Goal: Information Seeking & Learning: Learn about a topic

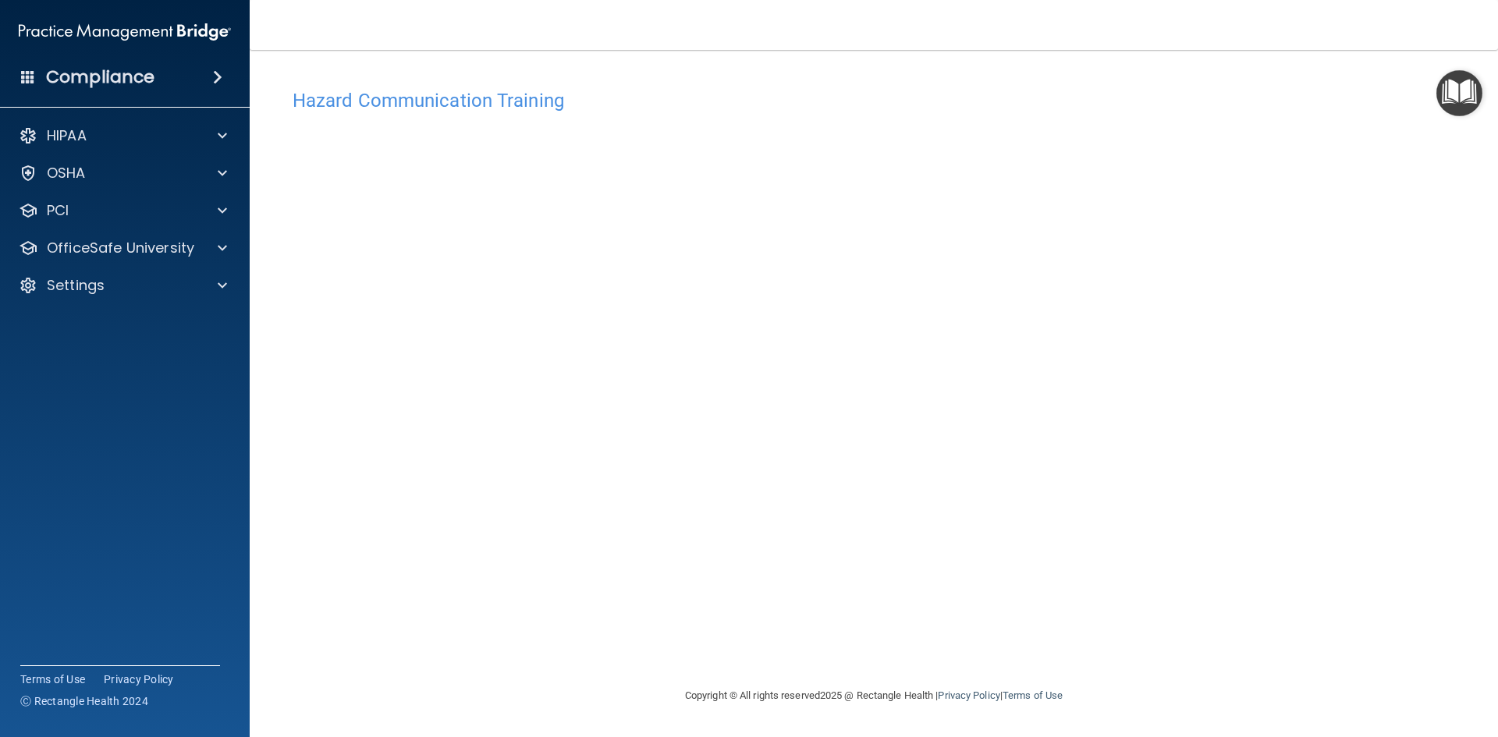
click at [390, 98] on h4 "Hazard Communication Training" at bounding box center [874, 101] width 1163 height 20
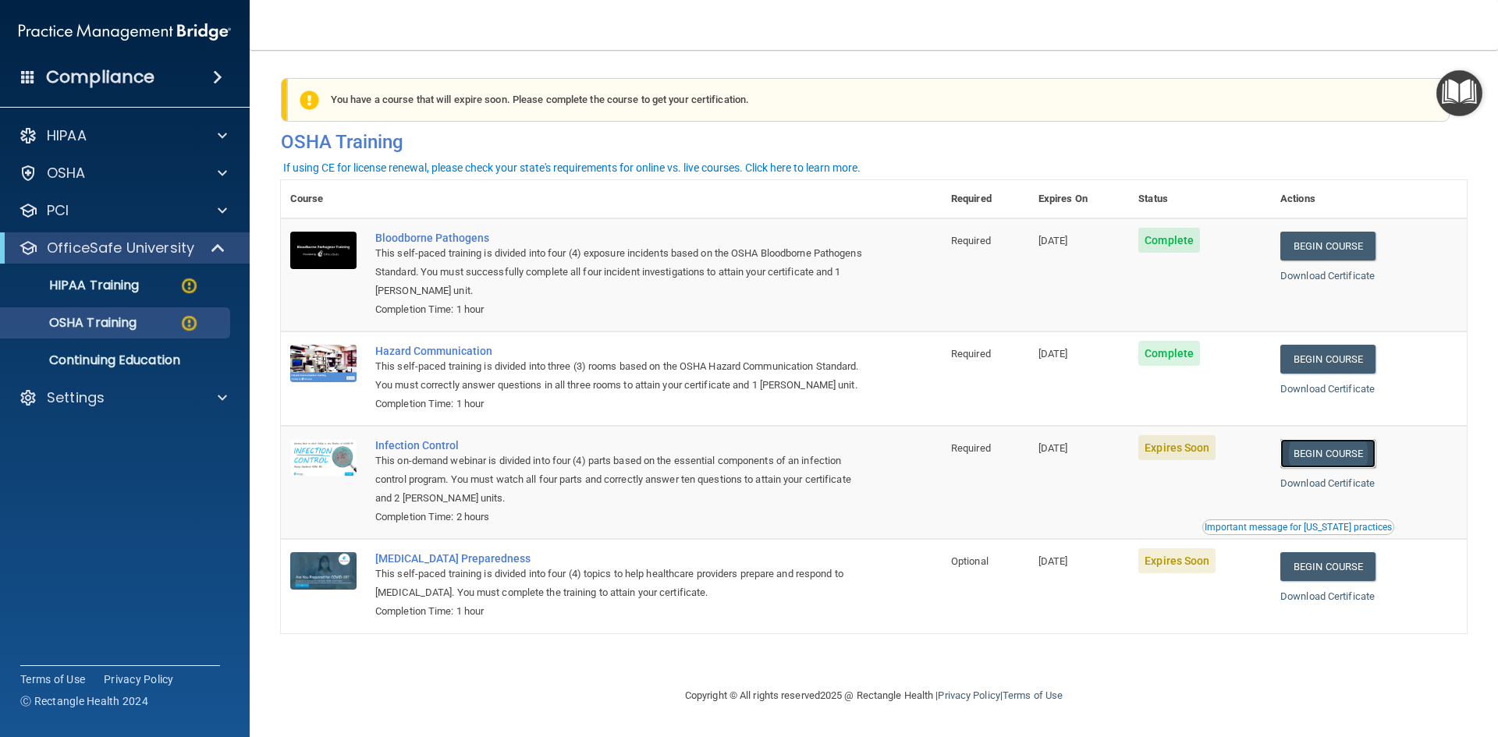
click at [1311, 468] on link "Begin Course" at bounding box center [1327, 453] width 95 height 29
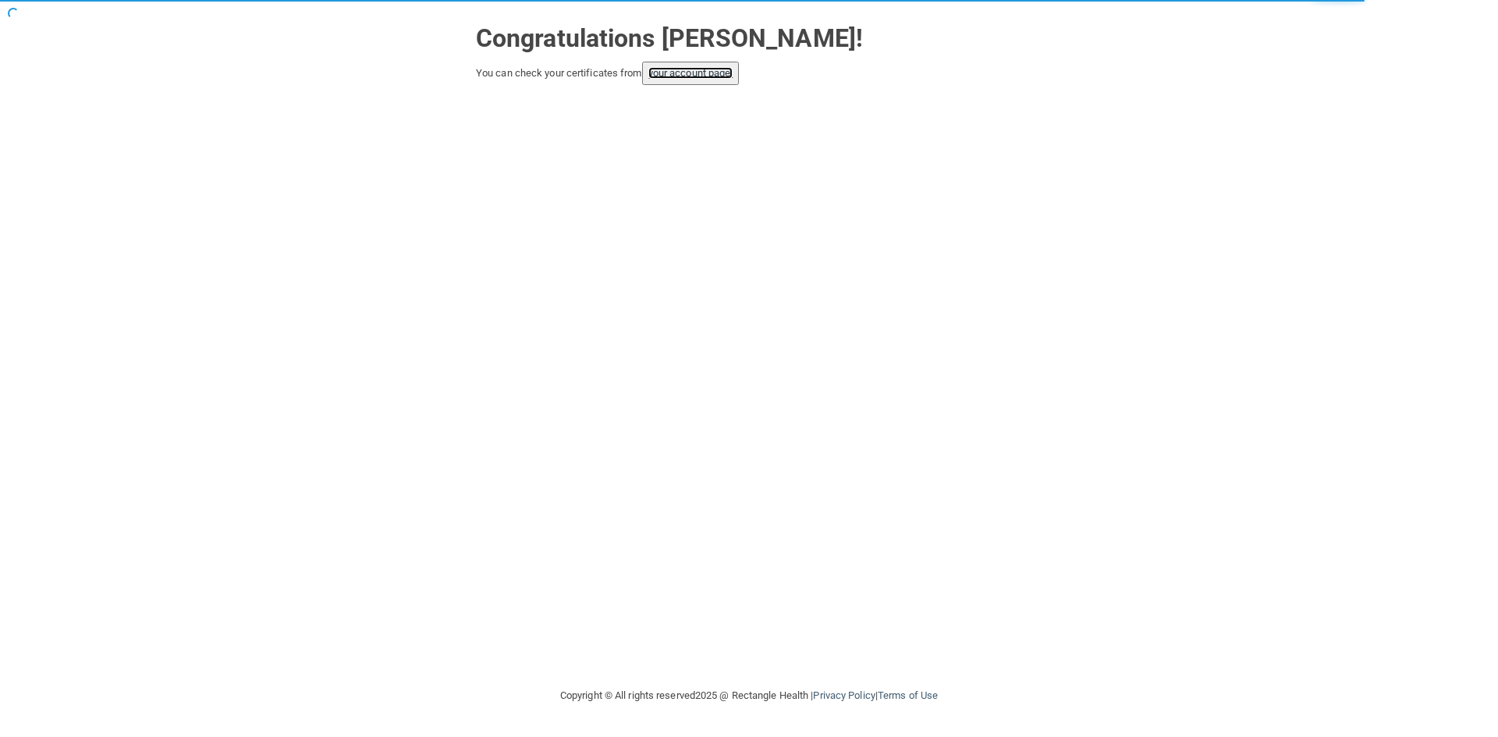
click at [691, 79] on link "your account page!" at bounding box center [690, 73] width 85 height 12
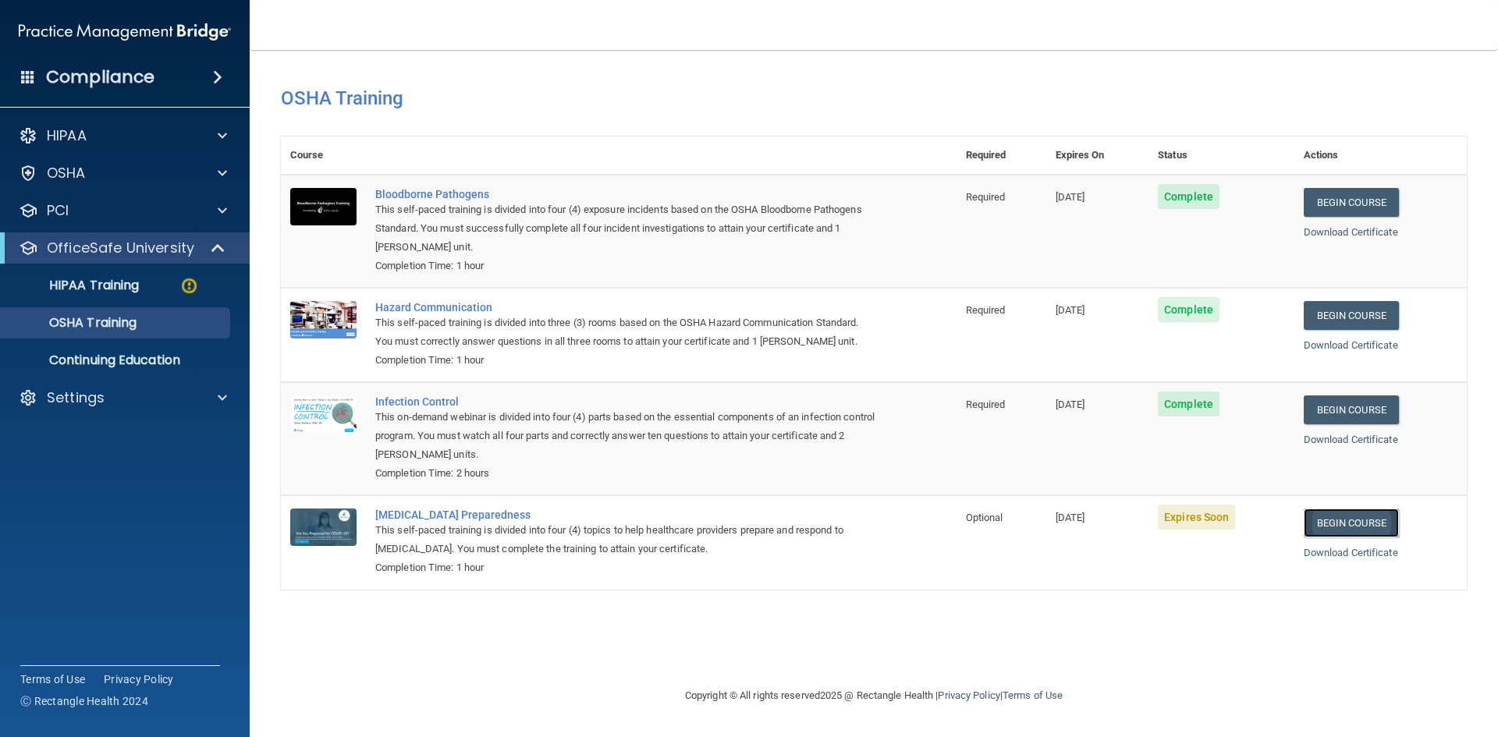
click at [1346, 527] on link "Begin Course" at bounding box center [1351, 523] width 95 height 29
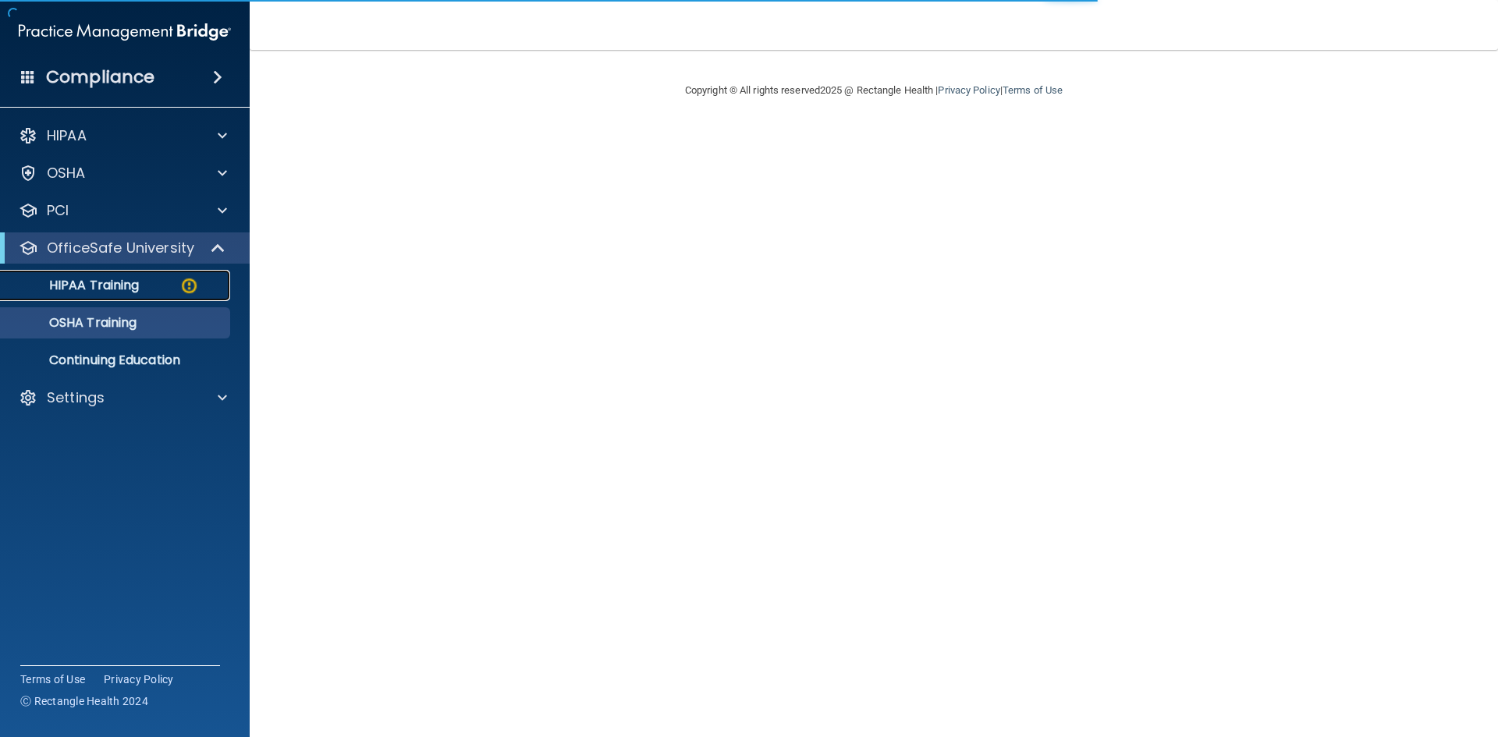
click at [122, 292] on p "HIPAA Training" at bounding box center [74, 286] width 129 height 16
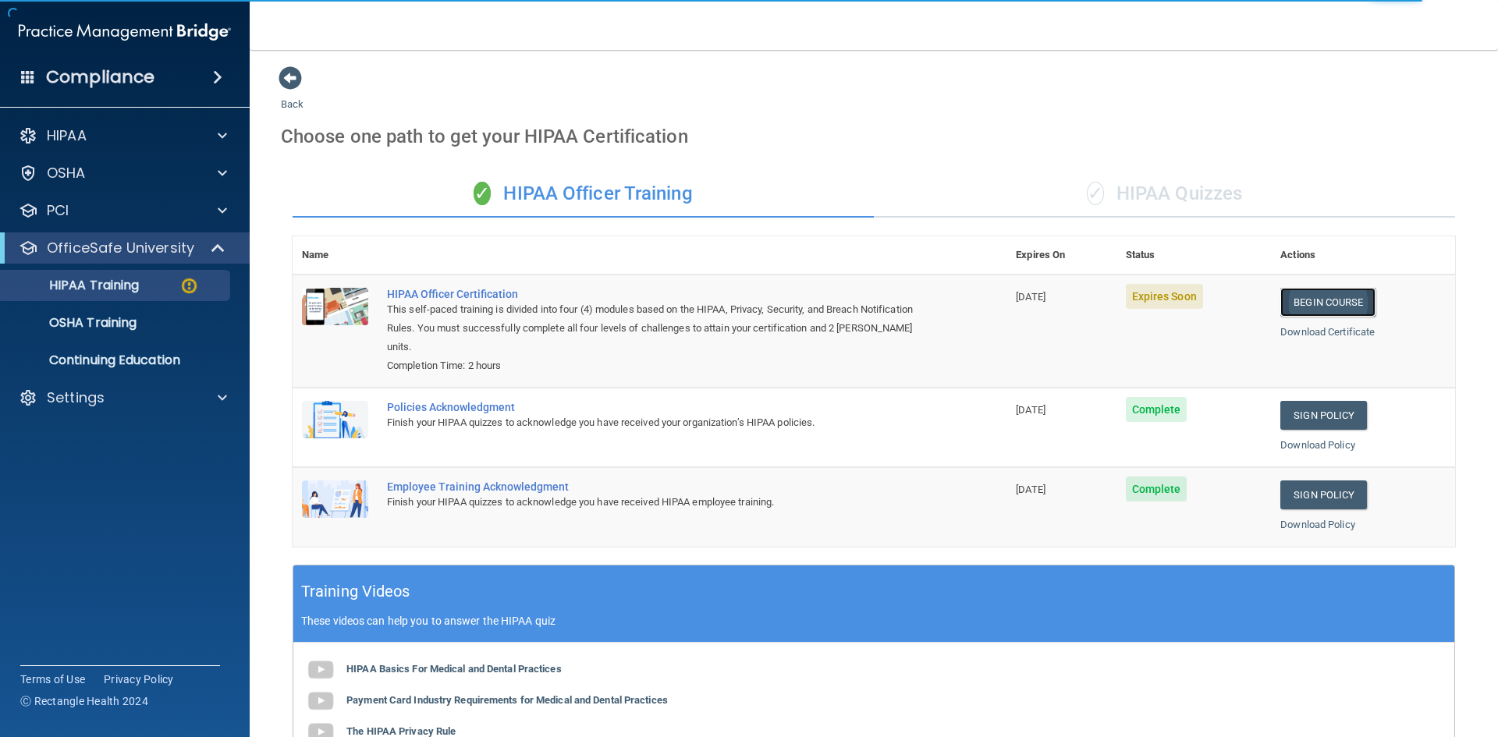
click at [1301, 296] on link "Begin Course" at bounding box center [1327, 302] width 95 height 29
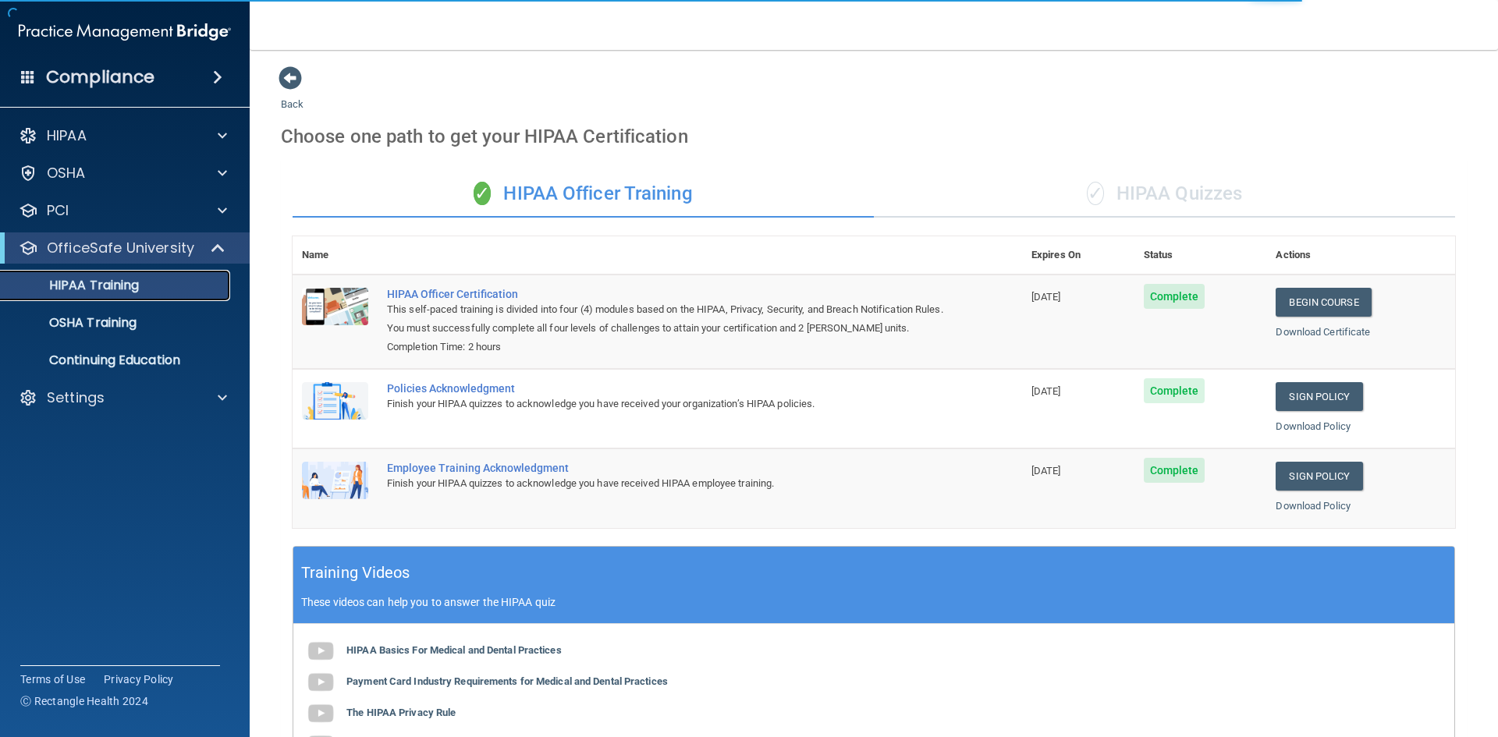
click at [105, 296] on link "HIPAA Training" at bounding box center [107, 285] width 246 height 31
click at [112, 324] on p "OSHA Training" at bounding box center [73, 323] width 126 height 16
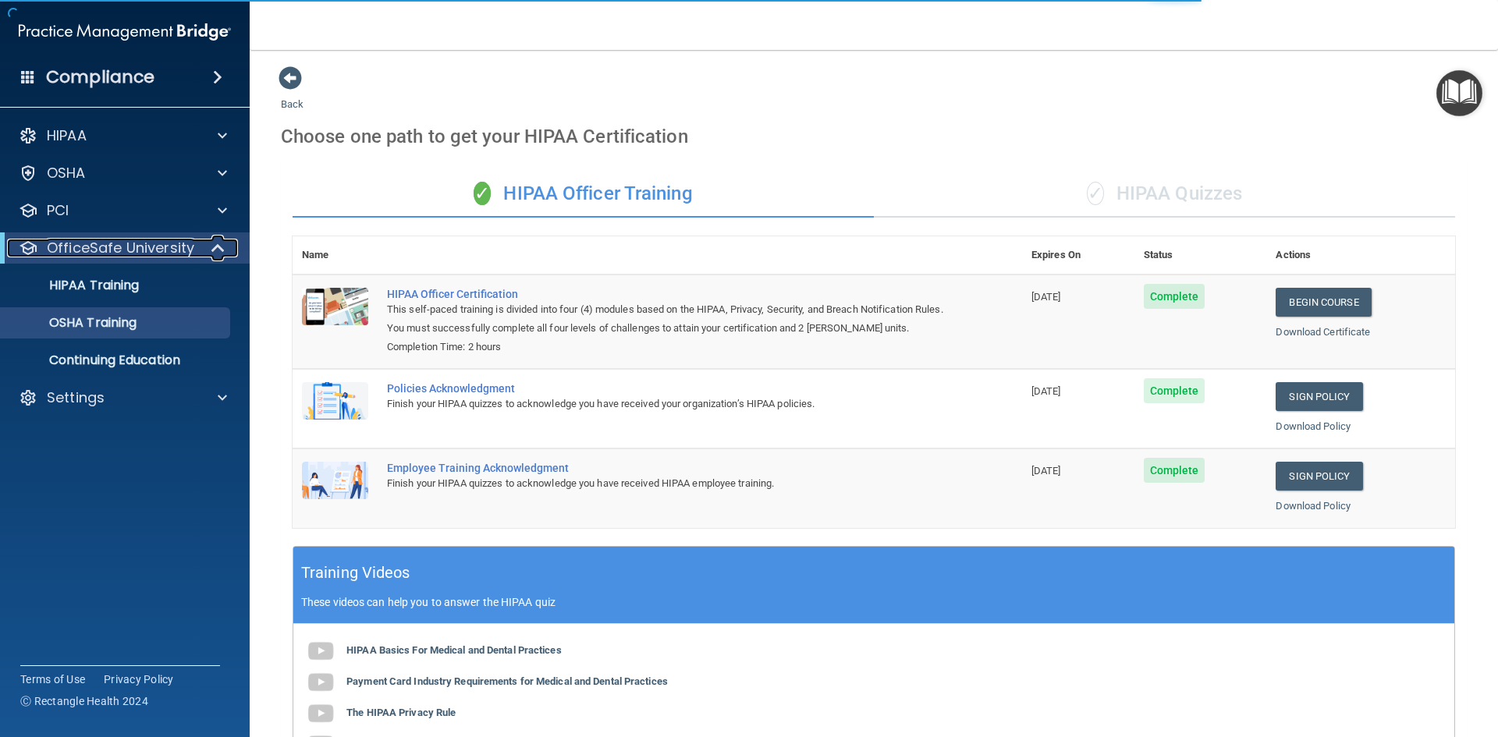
click at [135, 240] on p "OfficeSafe University" at bounding box center [120, 248] width 147 height 19
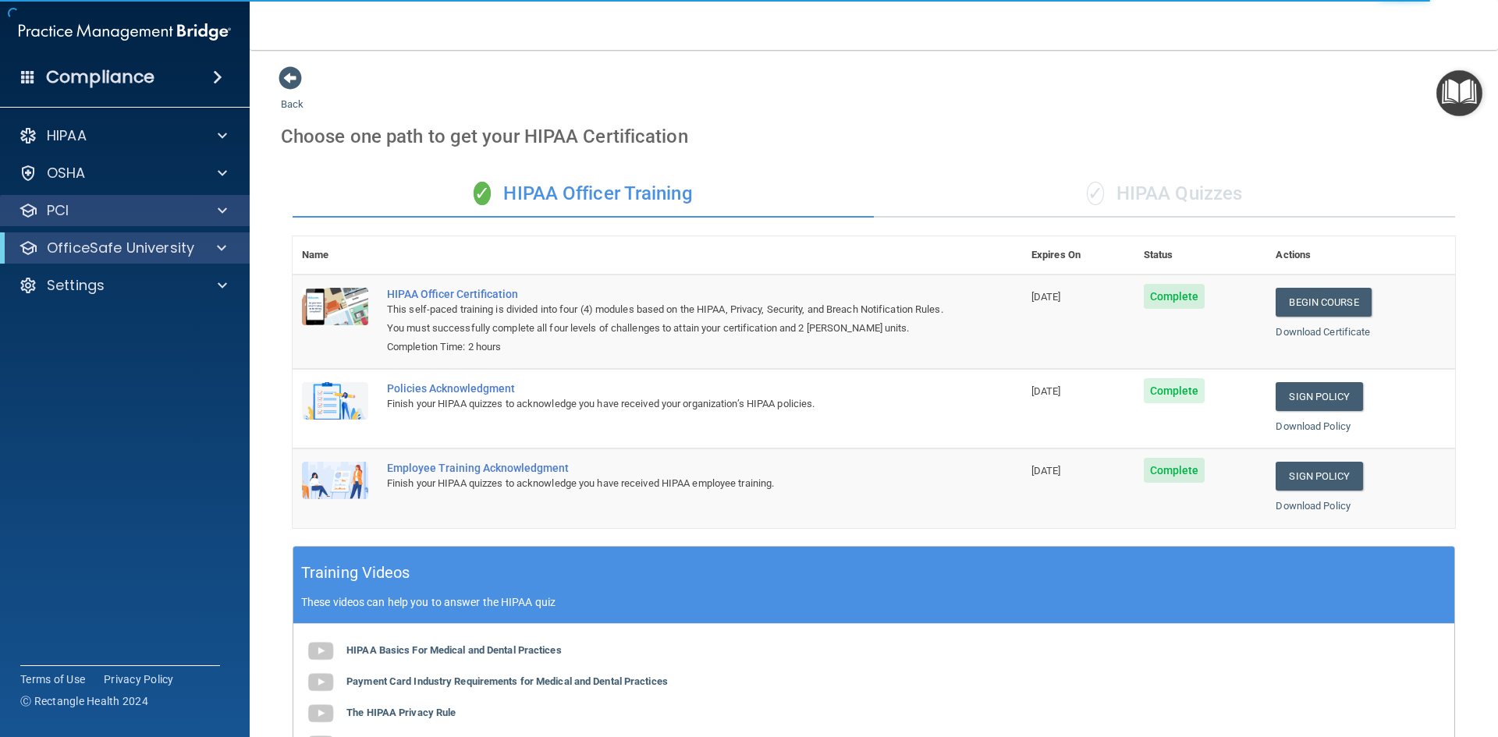
click at [52, 221] on div "PCI" at bounding box center [125, 210] width 250 height 31
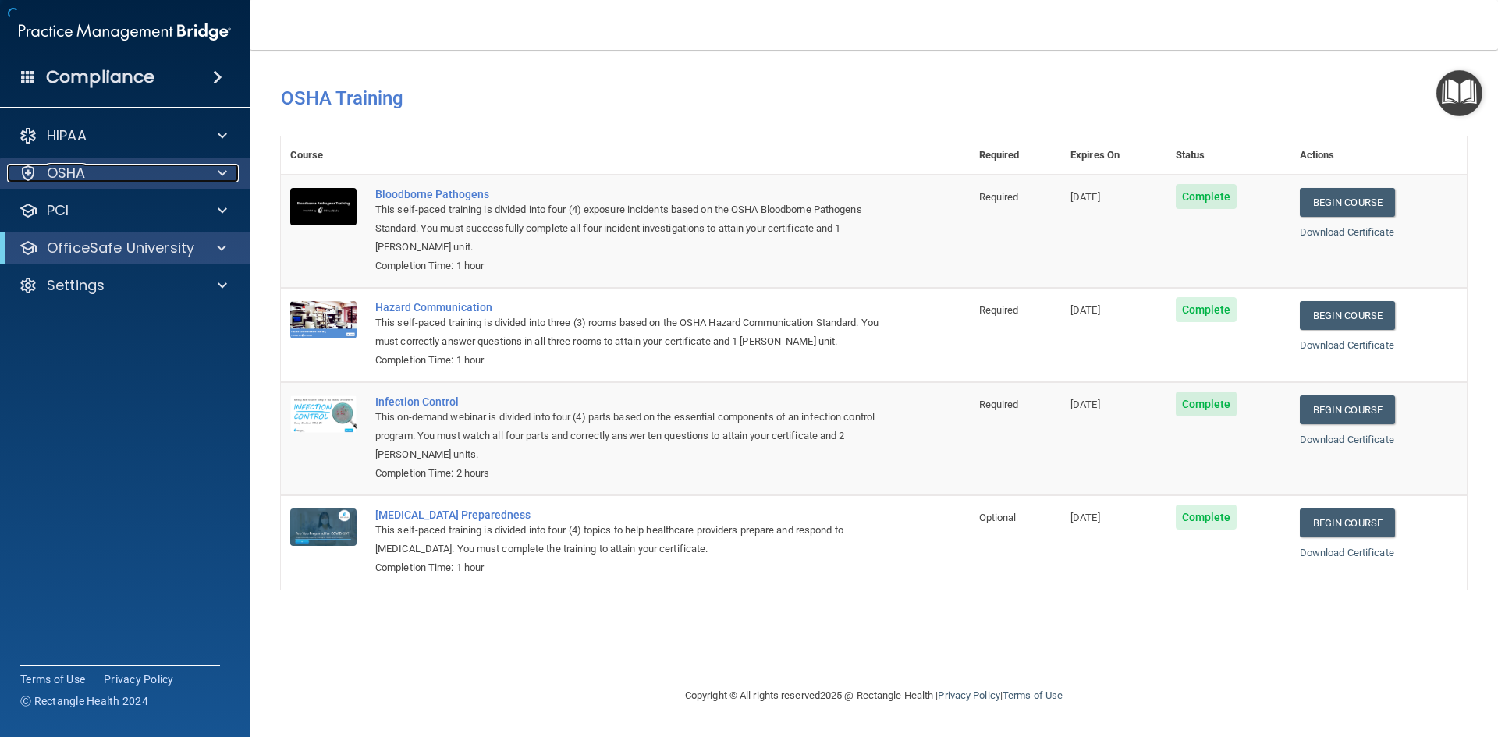
click at [60, 176] on p "OSHA" at bounding box center [66, 173] width 39 height 19
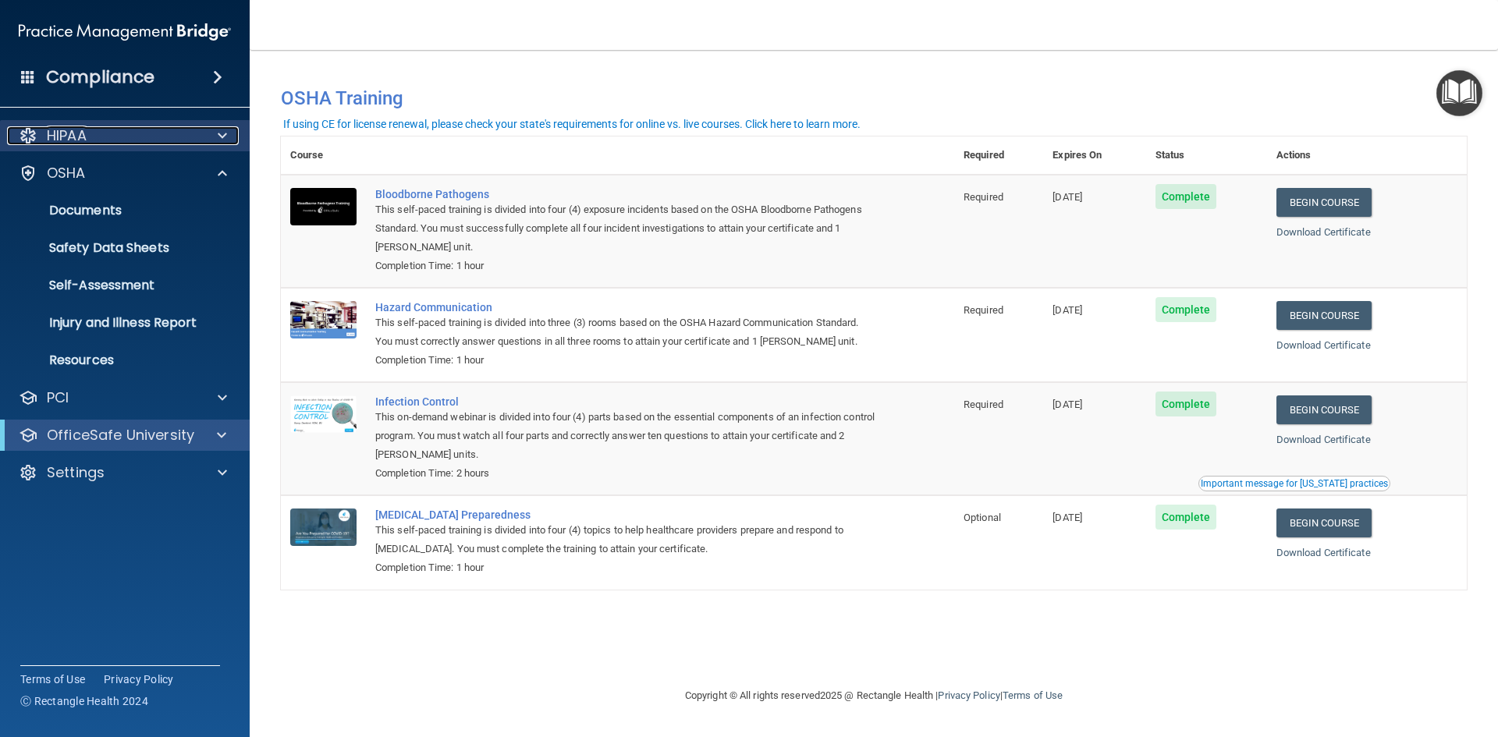
click at [62, 135] on p "HIPAA" at bounding box center [67, 135] width 40 height 19
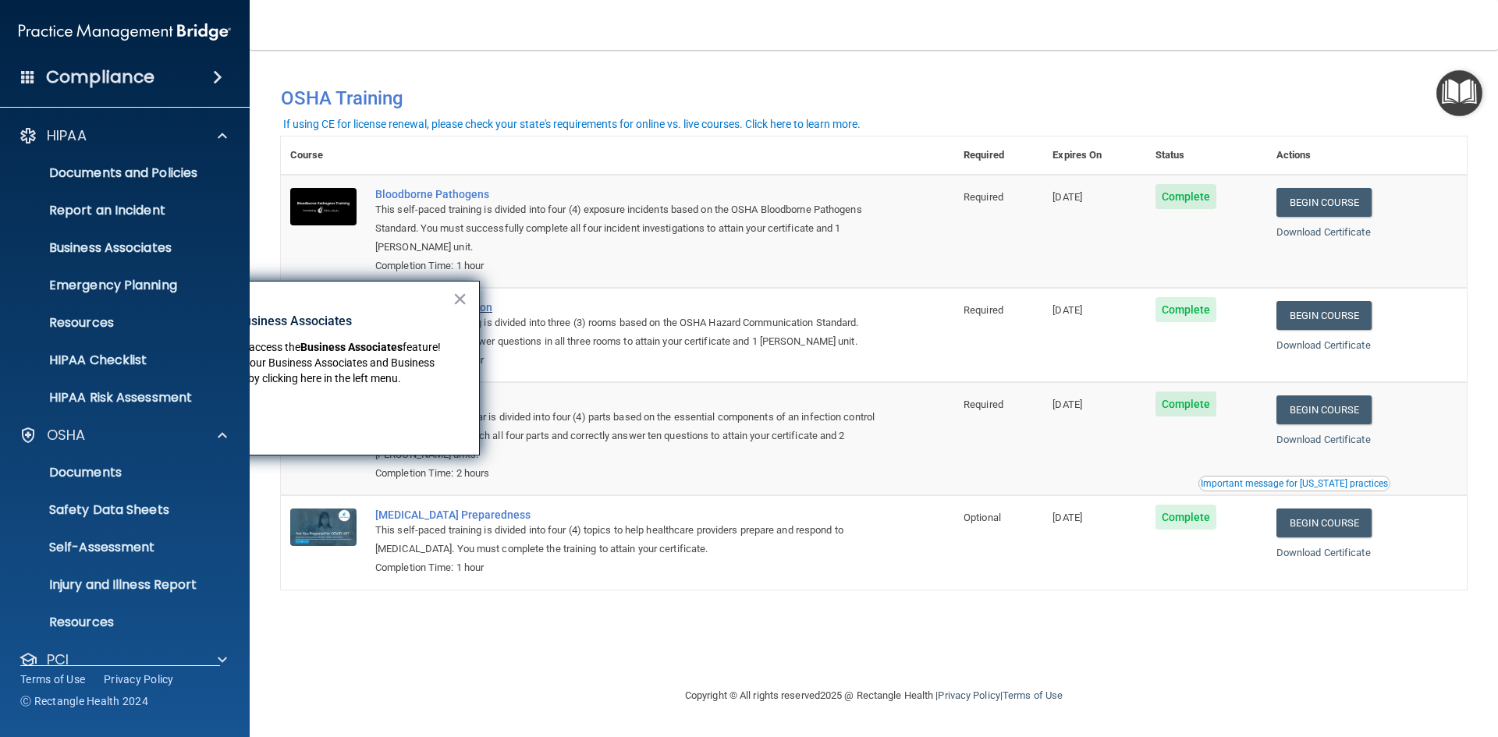
click at [464, 304] on button "×" at bounding box center [460, 298] width 15 height 25
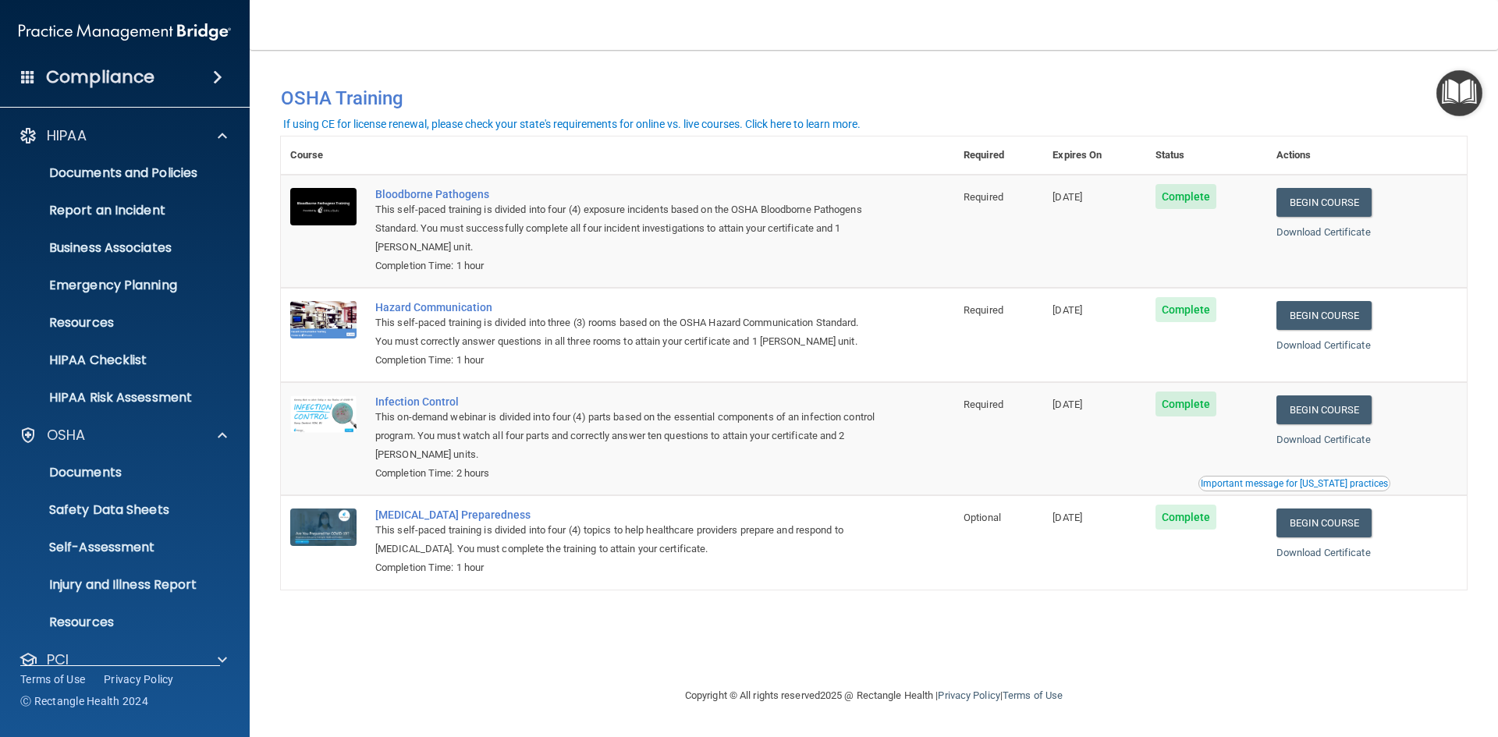
click at [222, 83] on span at bounding box center [217, 77] width 9 height 19
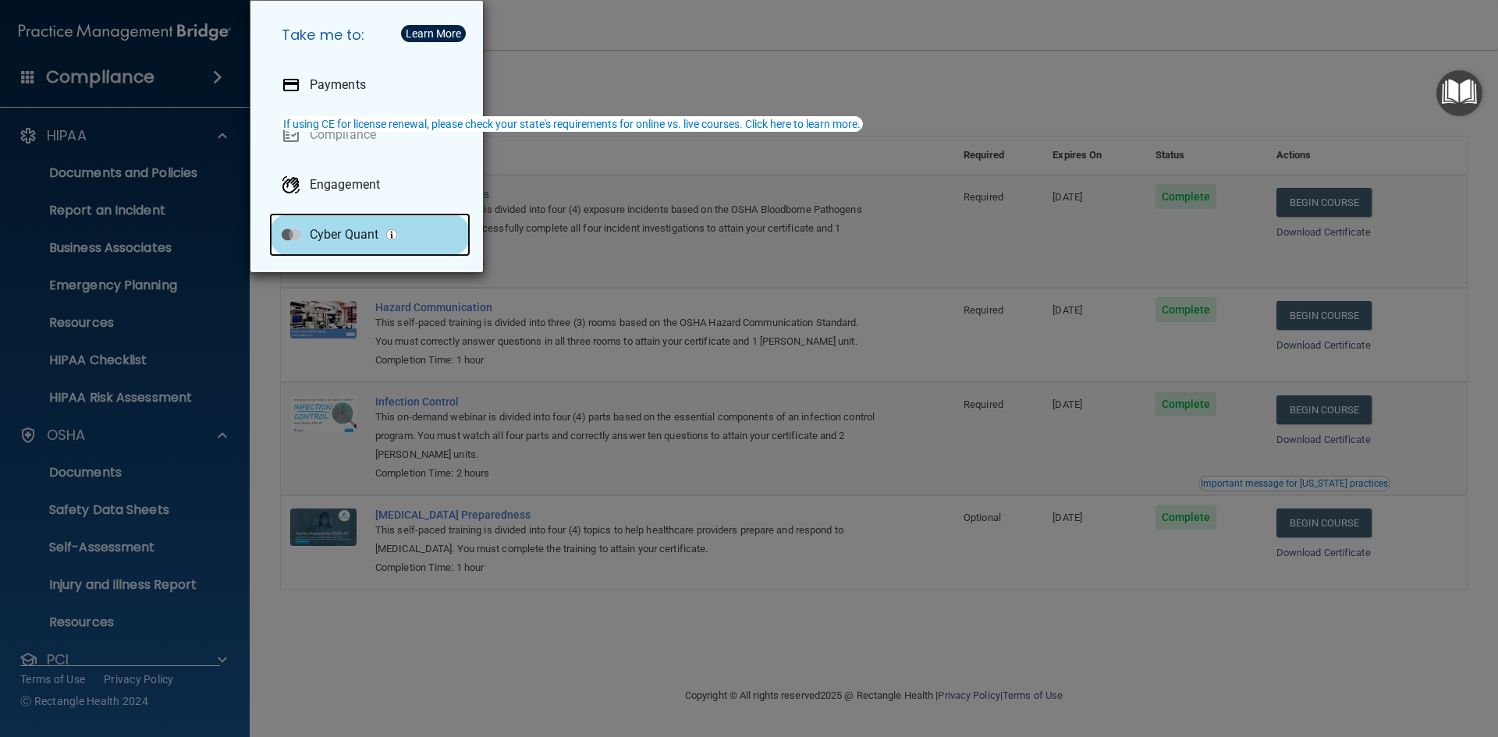
click at [343, 242] on p "Cyber Quant" at bounding box center [344, 235] width 69 height 16
click at [6, 134] on div "Take me to: Payments Compliance Engagement Cyber Quant" at bounding box center [749, 368] width 1498 height 737
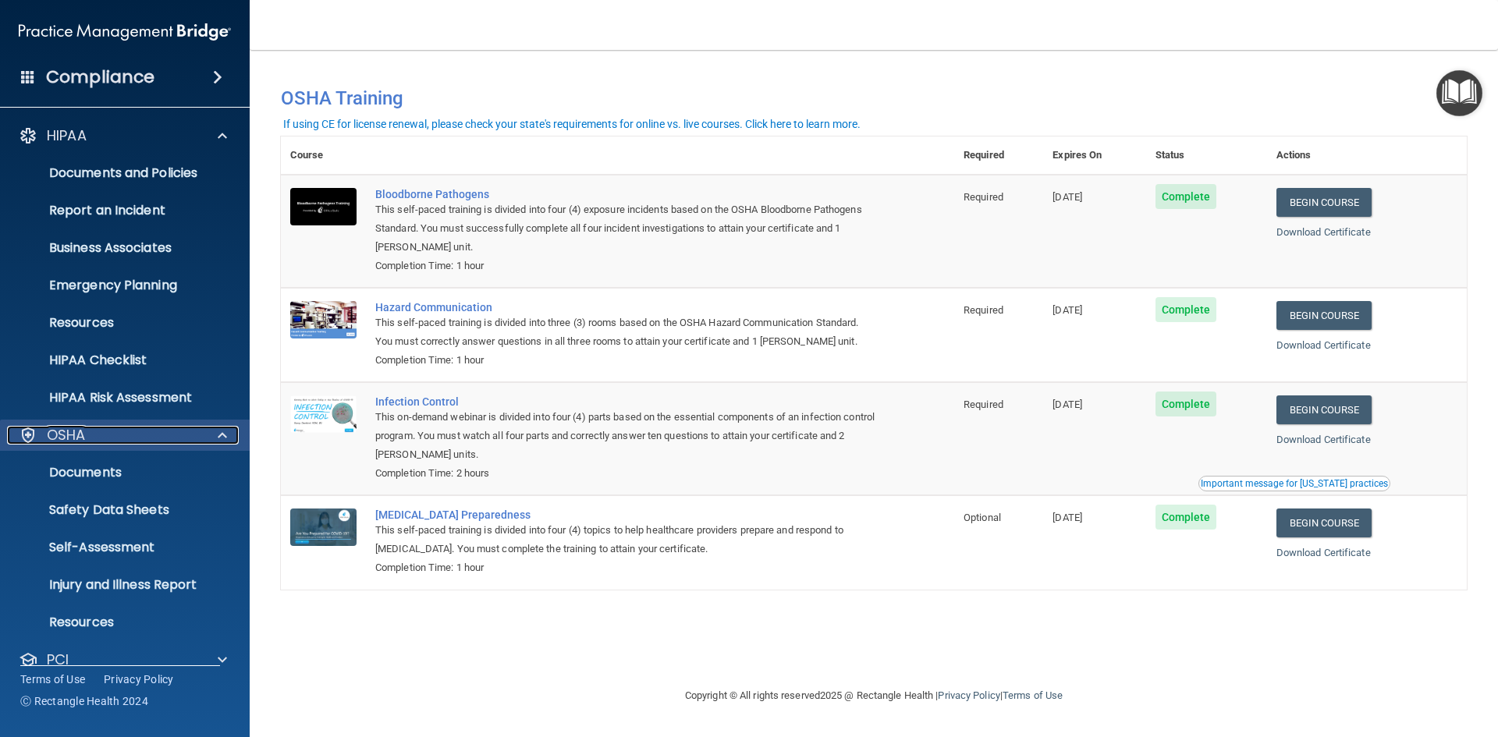
click at [218, 436] on span at bounding box center [222, 435] width 9 height 19
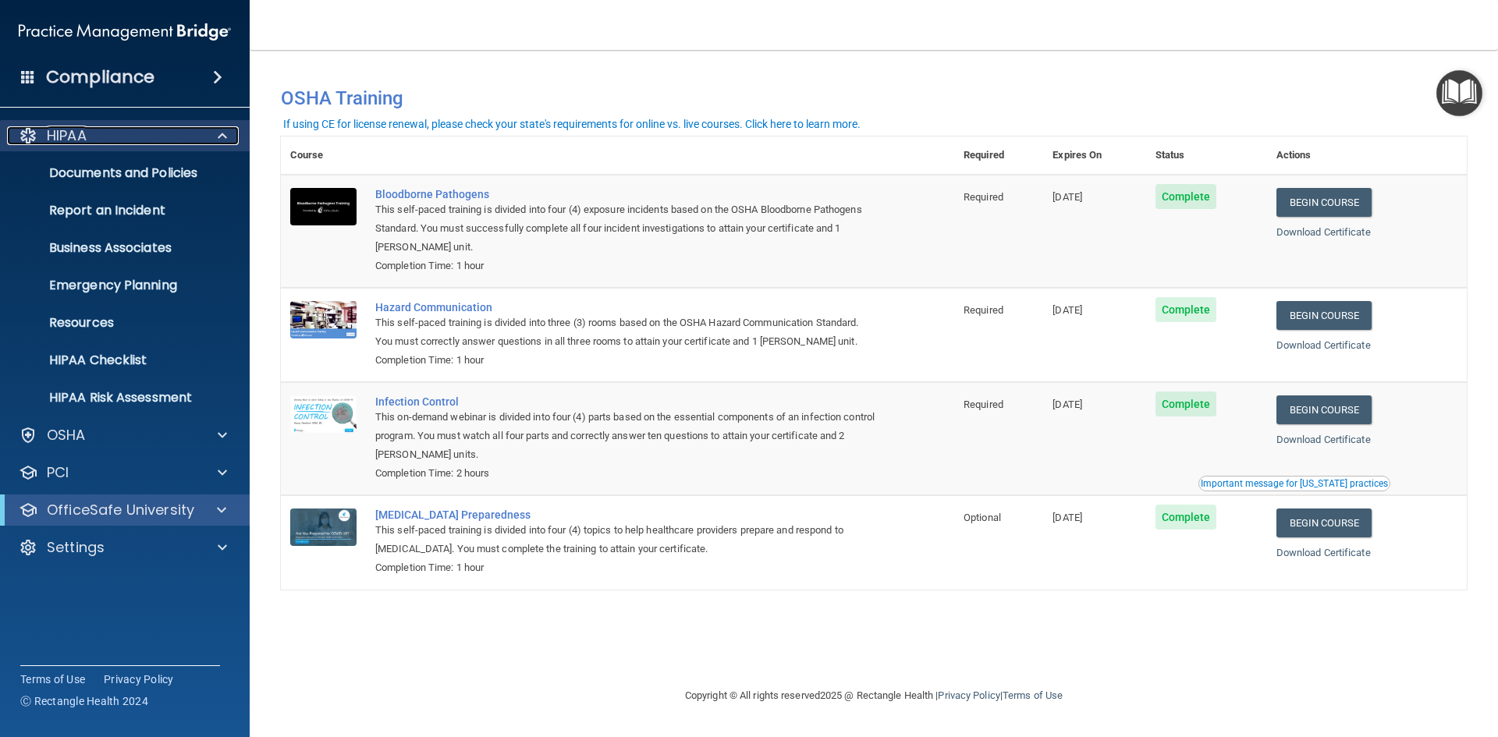
click at [218, 132] on div at bounding box center [220, 135] width 39 height 19
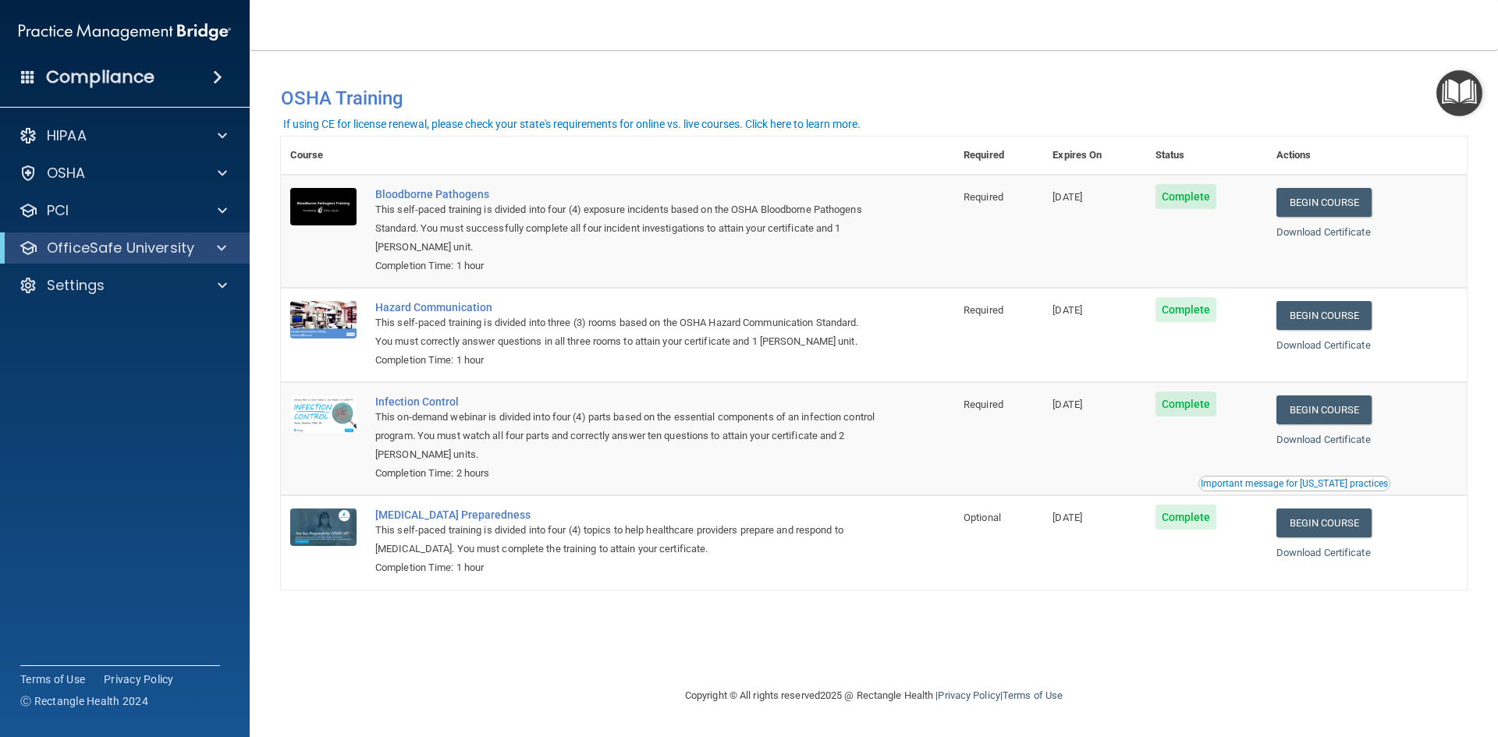
click at [26, 73] on span at bounding box center [28, 76] width 14 height 14
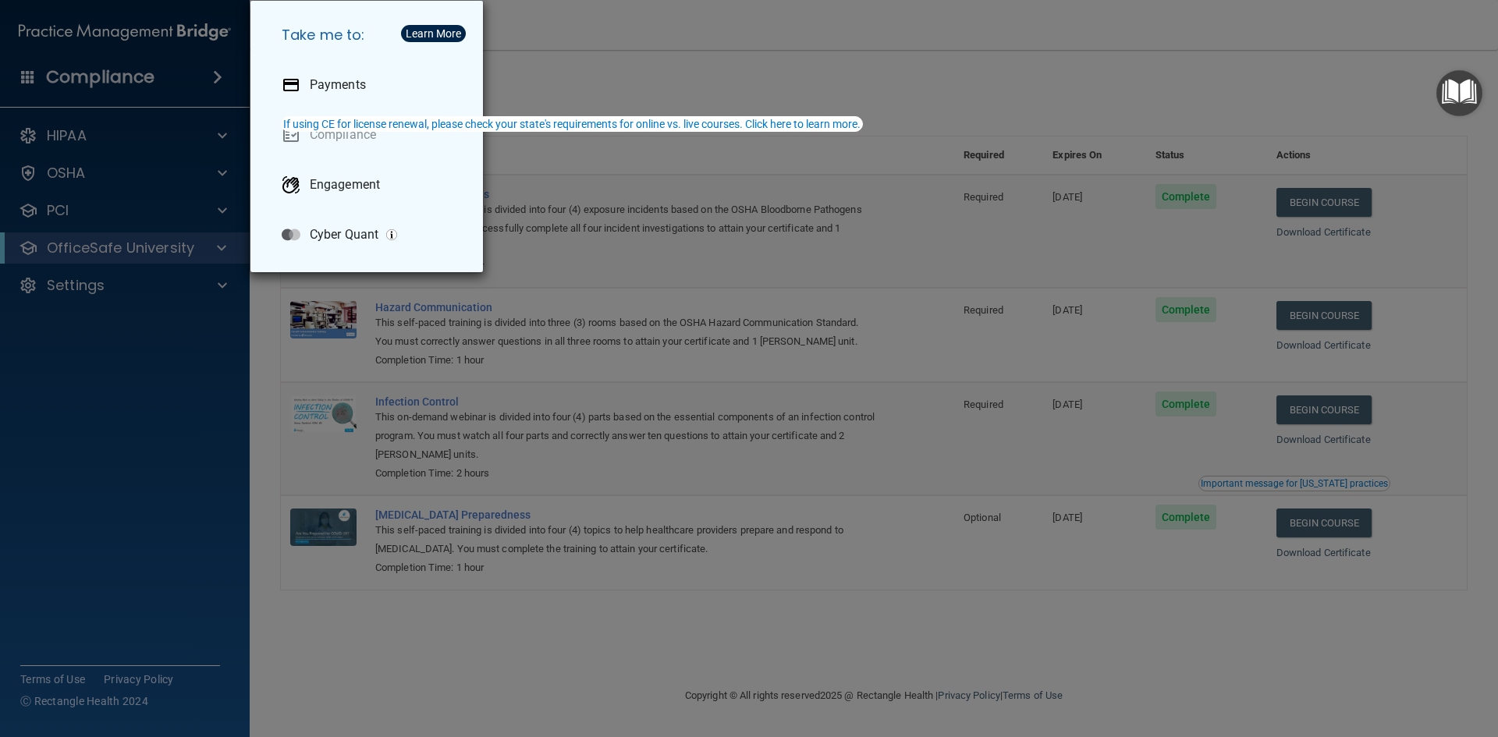
click at [350, 122] on div "If using CE for license renewal, please check your state's requirements for onl…" at bounding box center [571, 124] width 577 height 11
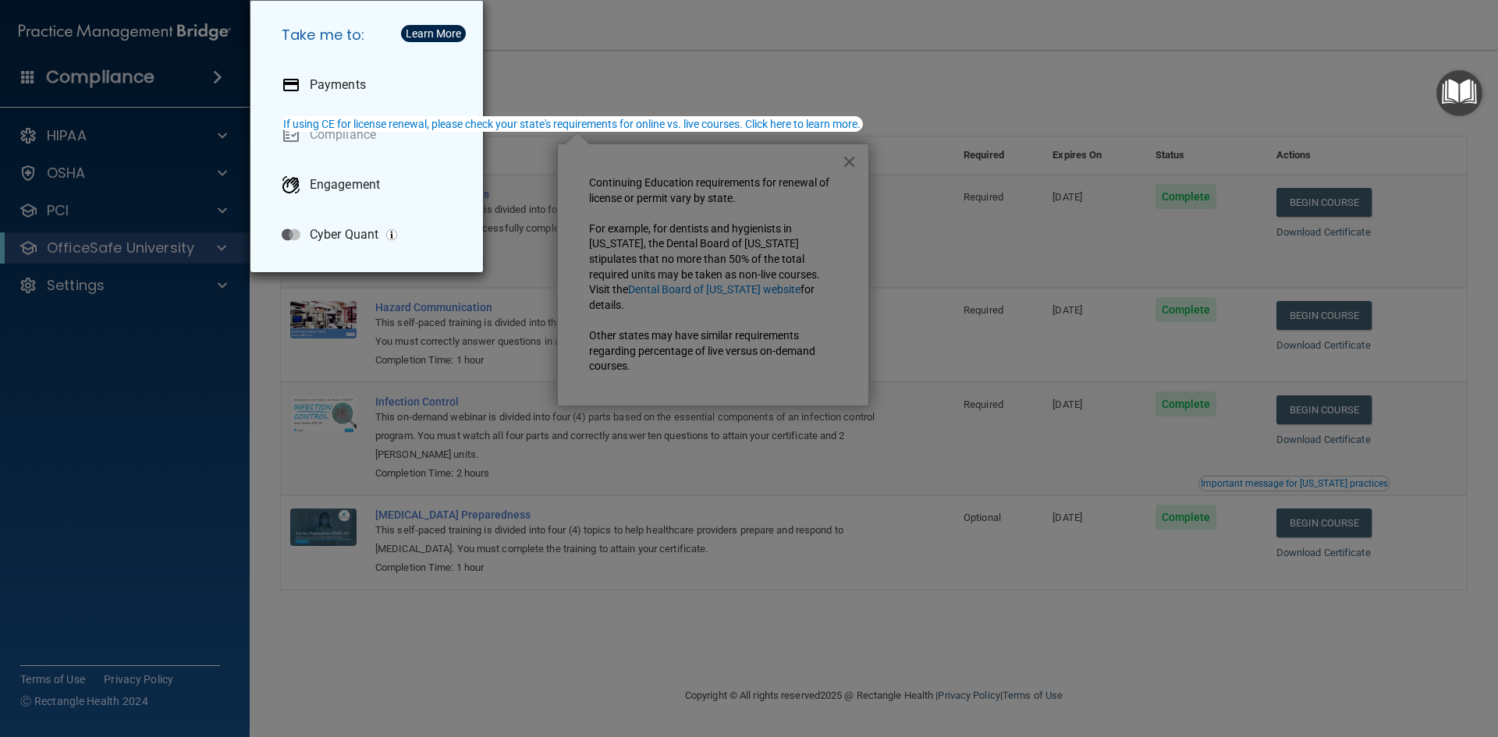
click at [674, 181] on div "Take me to: Payments Compliance Engagement Cyber Quant" at bounding box center [749, 368] width 1498 height 737
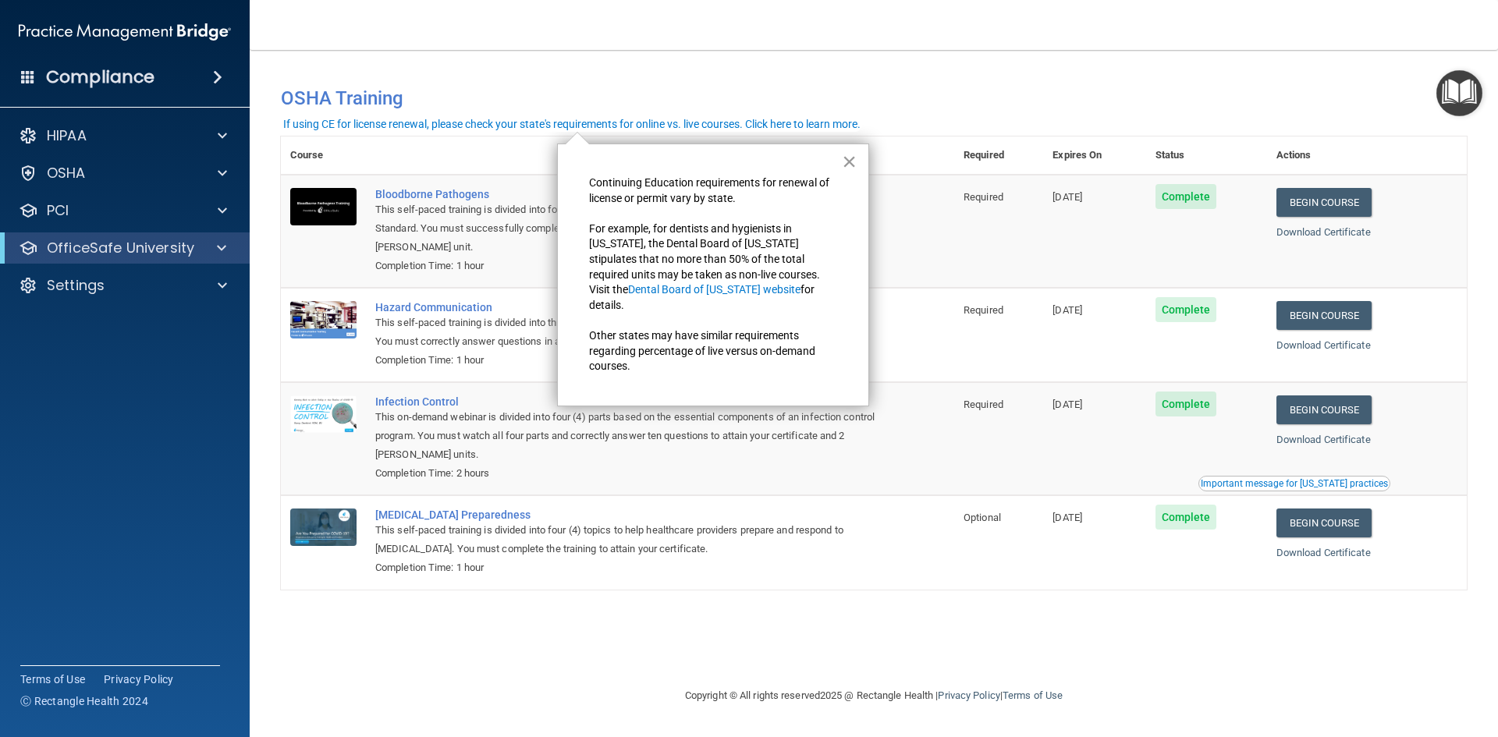
click at [848, 163] on button "×" at bounding box center [849, 161] width 15 height 25
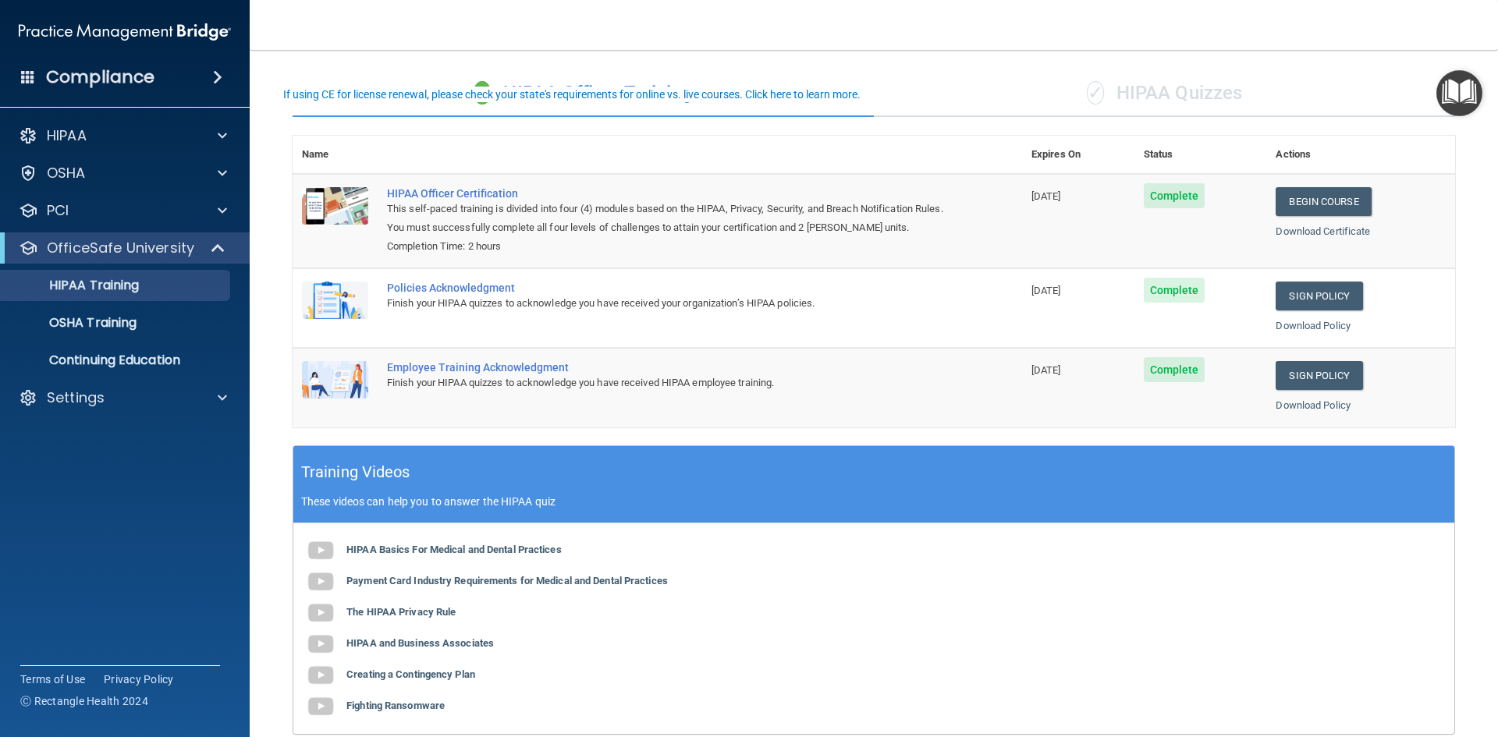
scroll to position [294, 0]
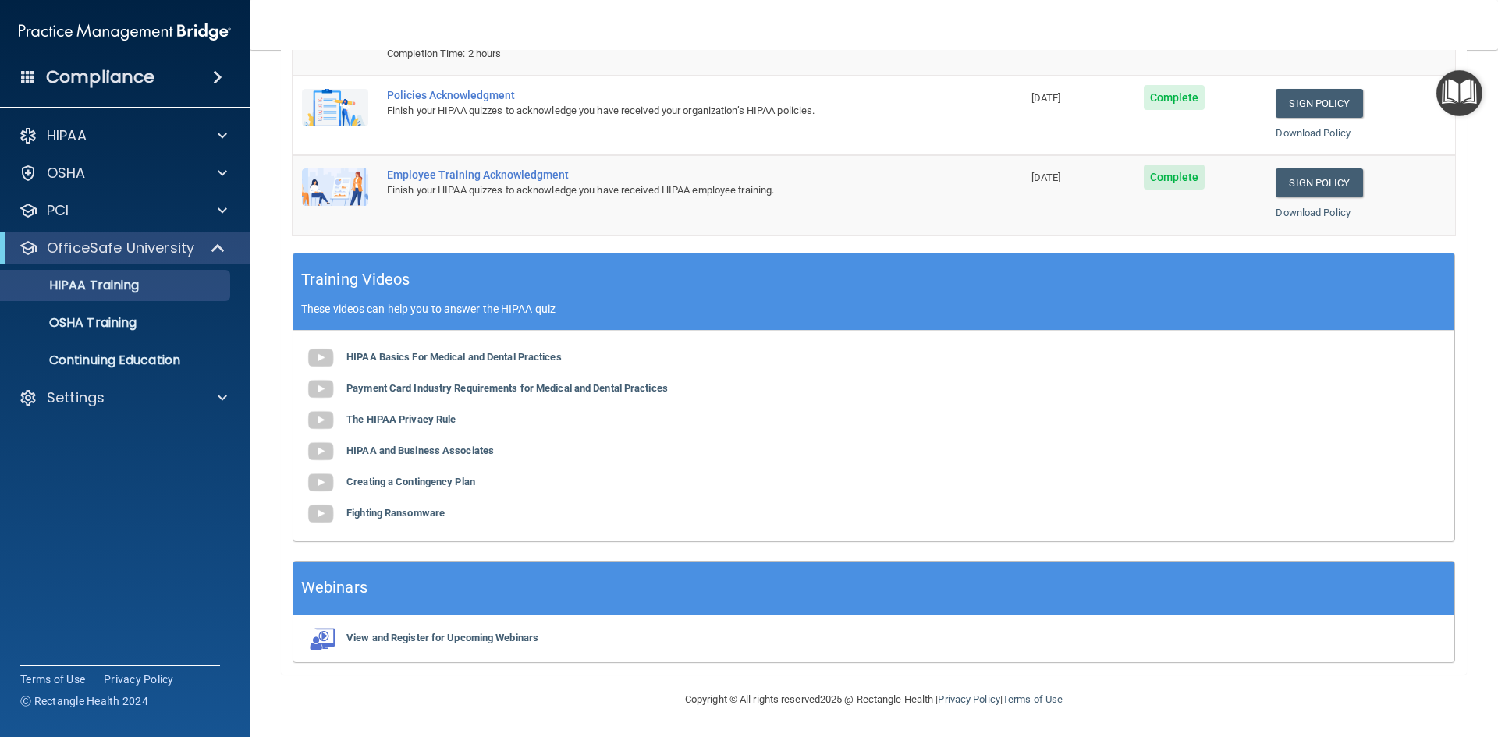
click at [28, 75] on span at bounding box center [28, 76] width 14 height 14
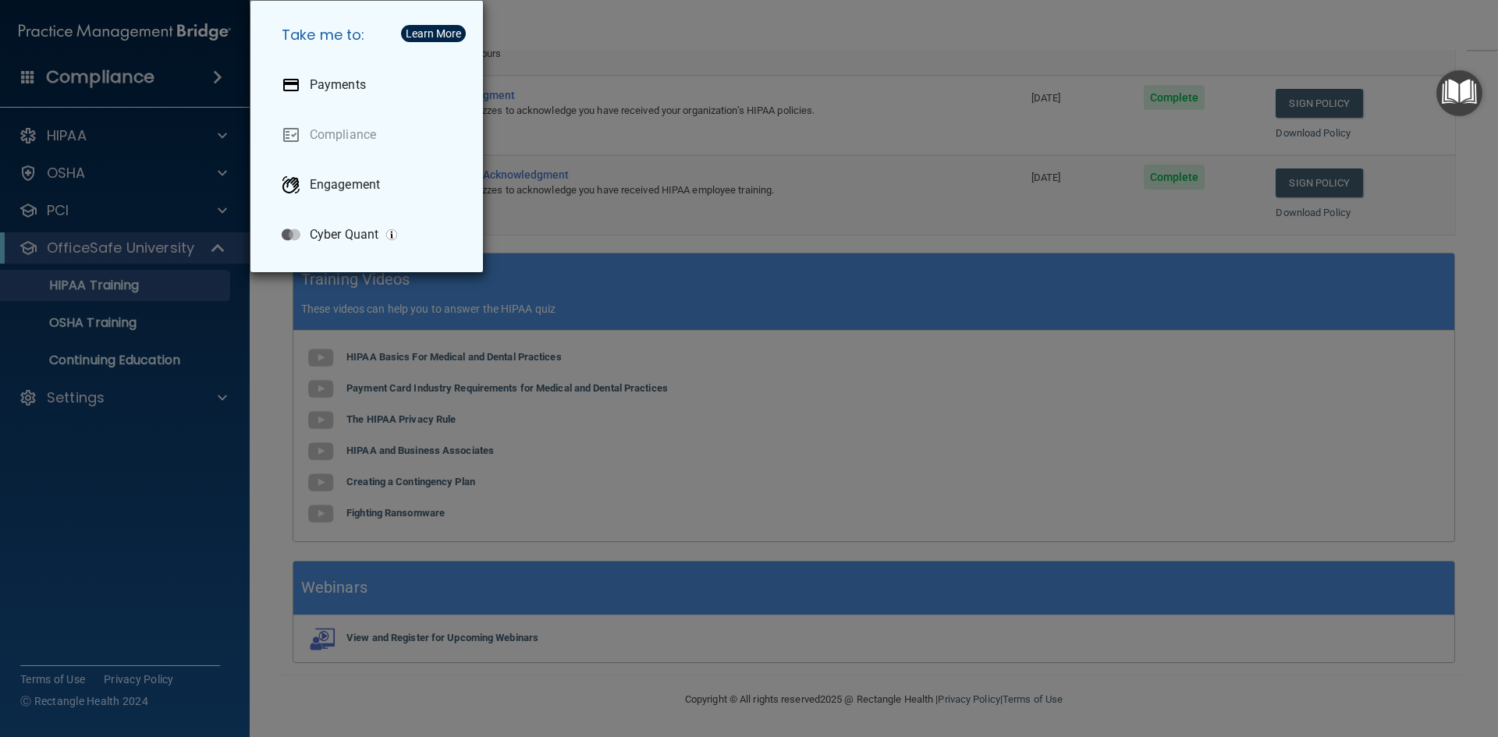
click at [38, 89] on div "Take me to: Payments Compliance Engagement Cyber Quant" at bounding box center [749, 368] width 1498 height 737
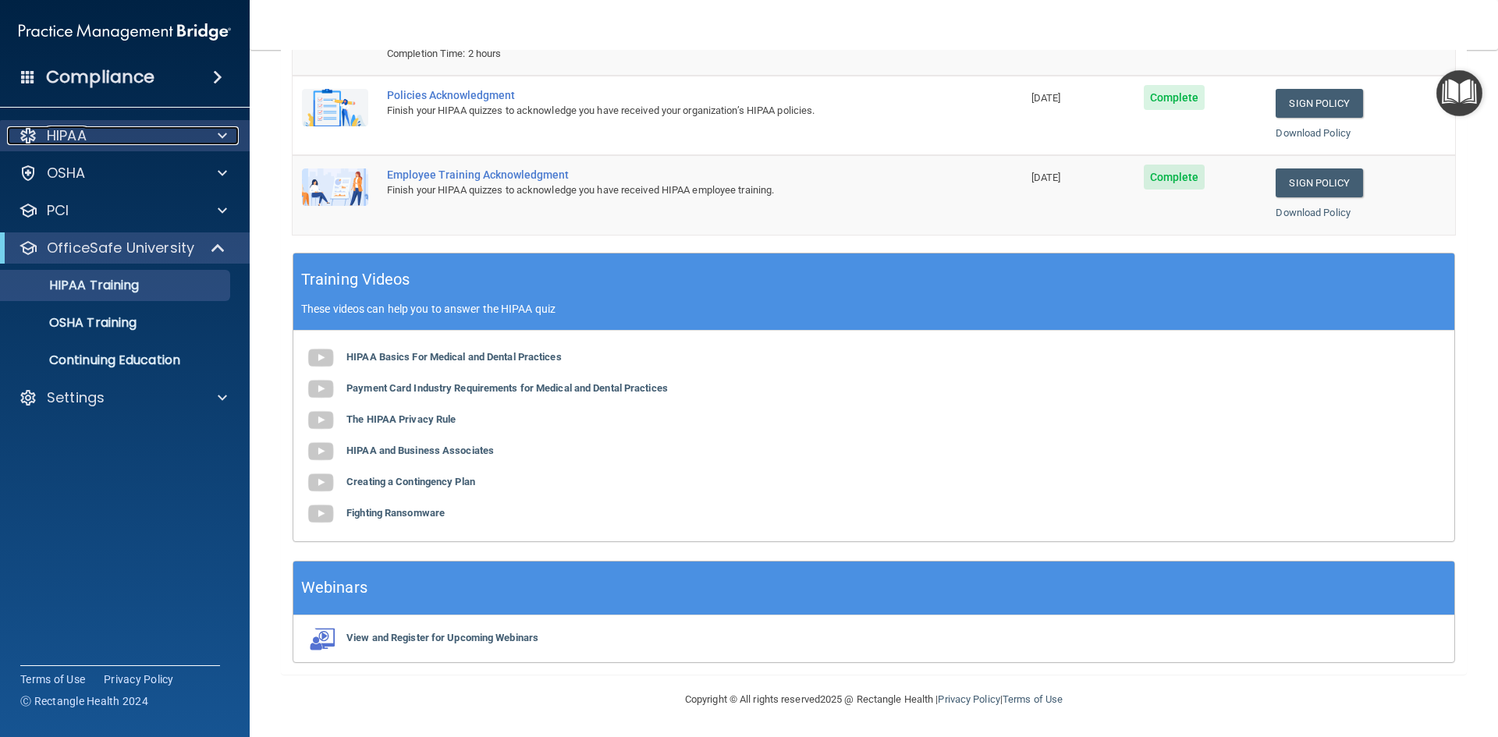
click at [187, 128] on div "HIPAA" at bounding box center [103, 135] width 193 height 19
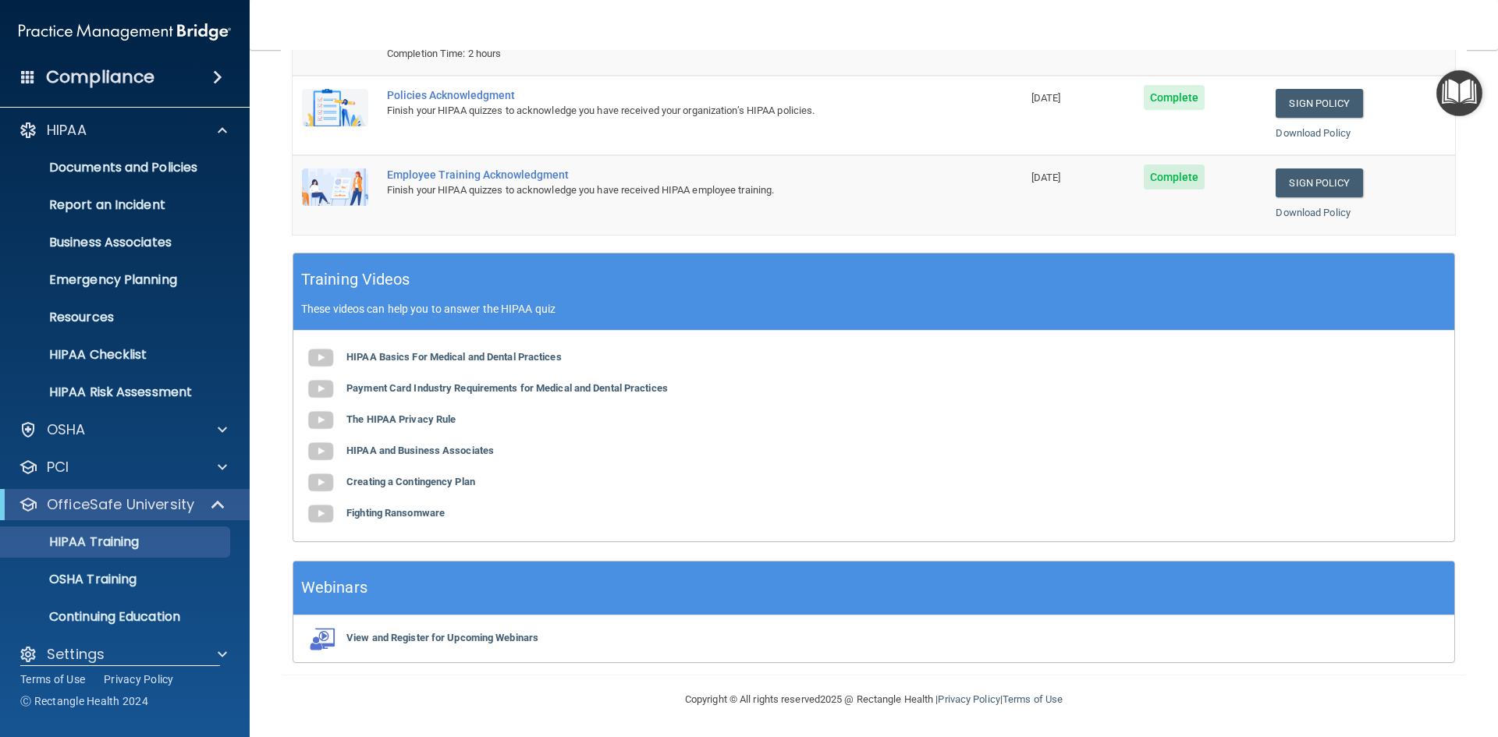
scroll to position [0, 0]
